Goal: Contribute content

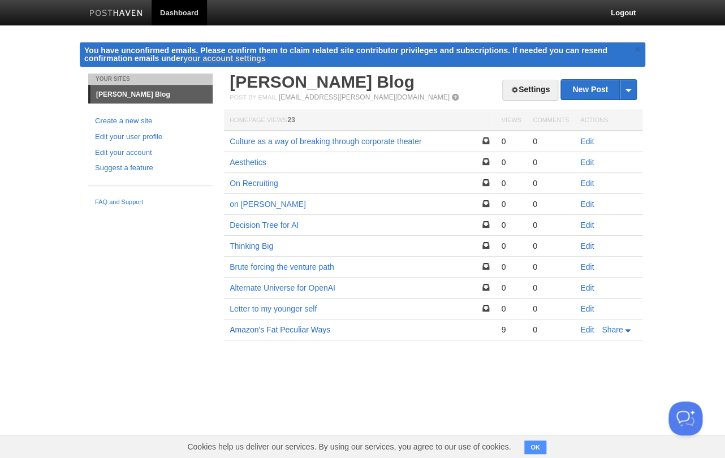
click at [261, 327] on link "Amazon's Fat Peculiar Ways" at bounding box center [279, 329] width 101 height 9
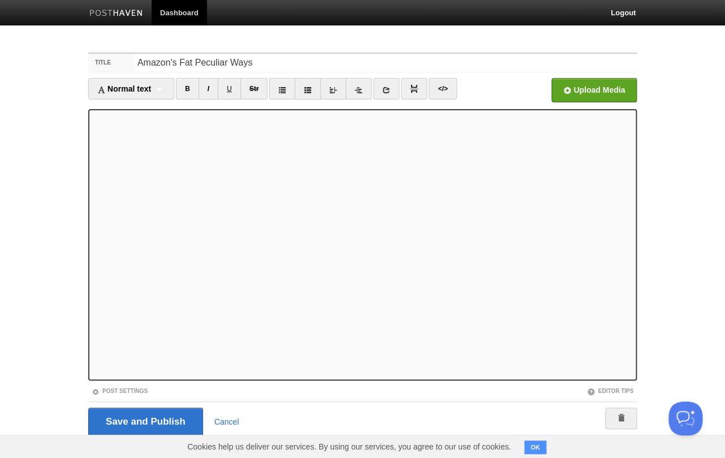
click at [92, 158] on iframe at bounding box center [362, 244] width 548 height 271
click at [190, 421] on input "Save and Publish" at bounding box center [145, 422] width 115 height 28
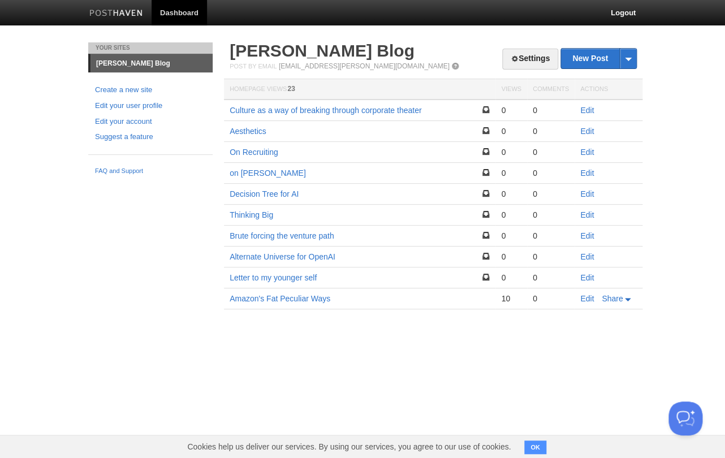
click at [278, 304] on td "Amazon's Fat Peculiar Ways" at bounding box center [359, 298] width 271 height 21
click at [291, 297] on link "Amazon's Fat Peculiar Ways" at bounding box center [279, 298] width 101 height 9
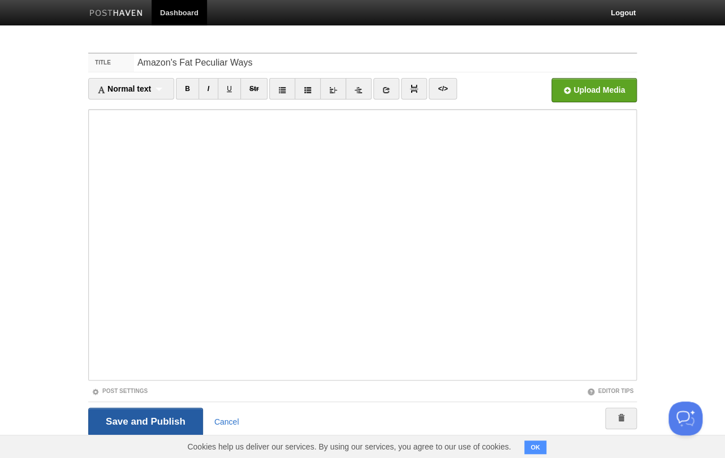
click at [141, 423] on input "Save and Publish" at bounding box center [145, 422] width 115 height 28
